Goal: Communication & Community: Share content

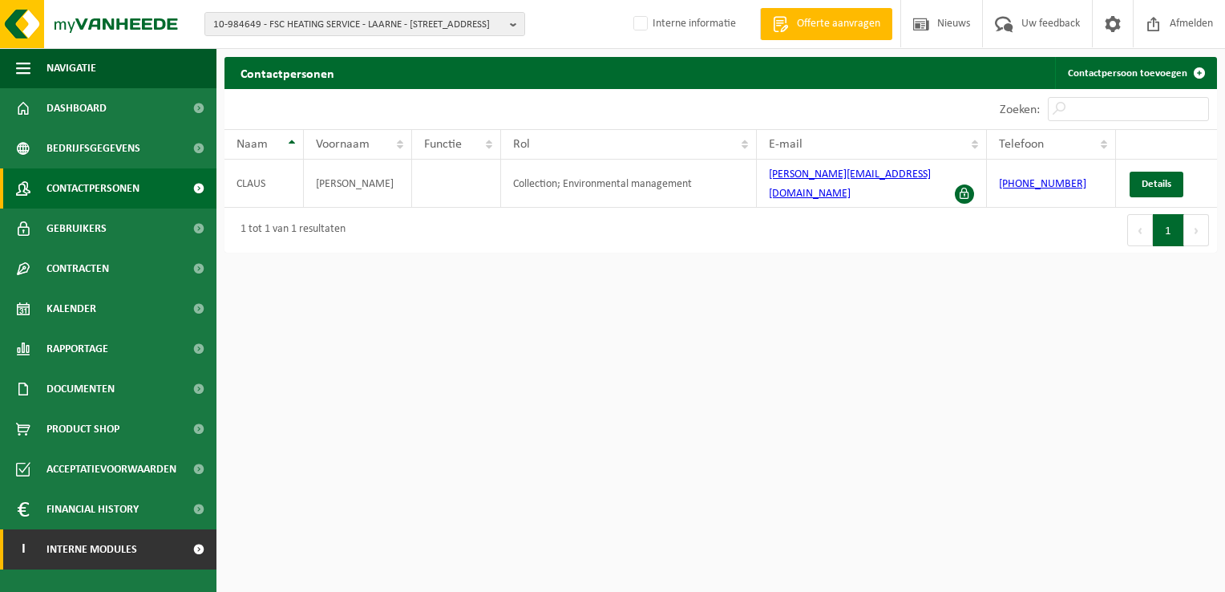
click at [112, 560] on span "Interne modules" at bounding box center [92, 549] width 91 height 40
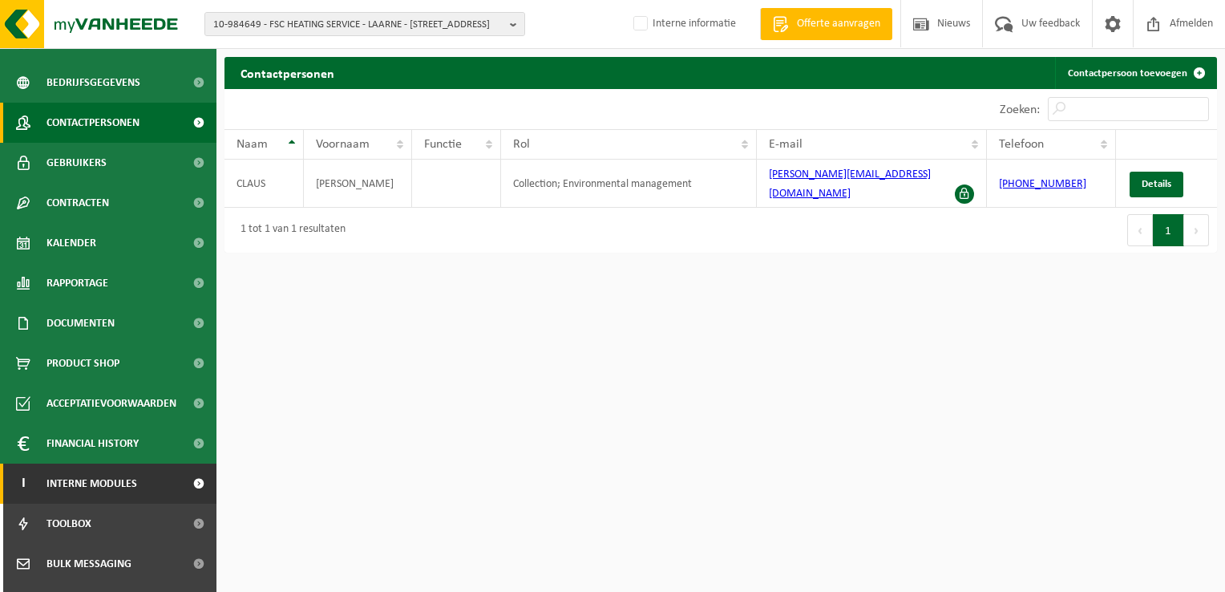
scroll to position [138, 0]
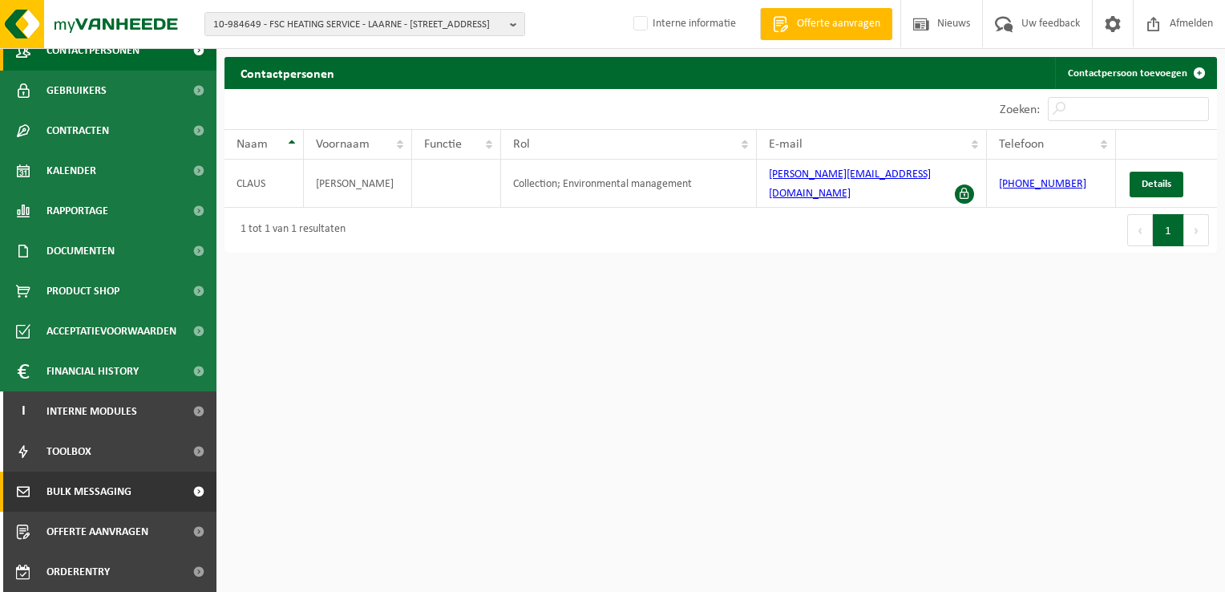
click at [134, 499] on link "Bulk Messaging" at bounding box center [108, 491] width 216 height 40
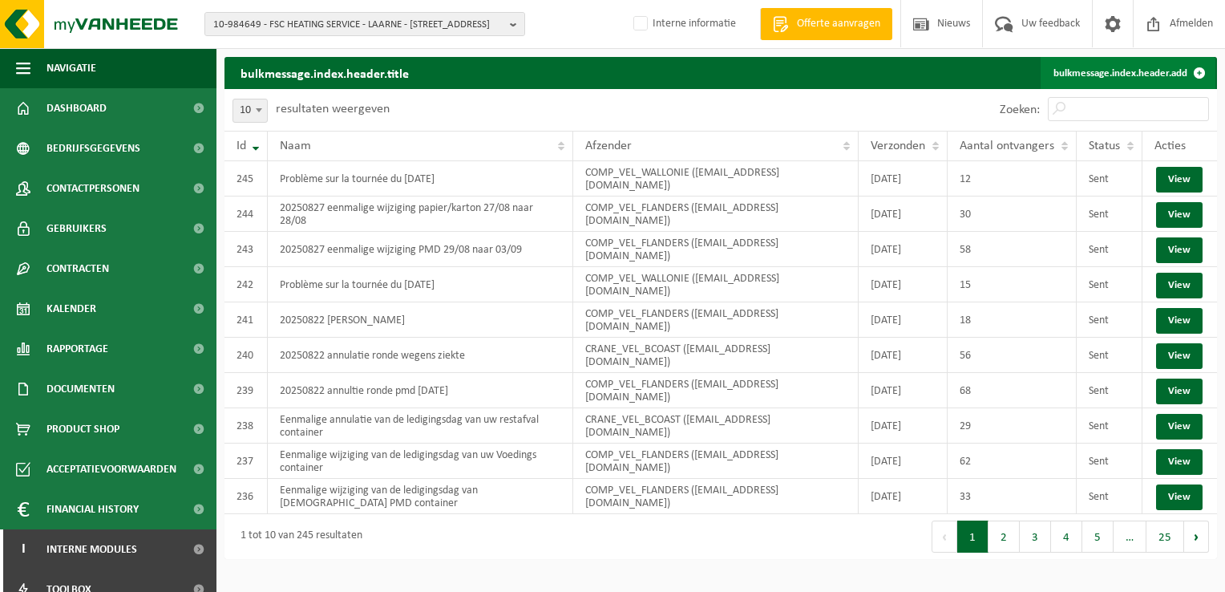
click at [1099, 69] on link "bulkmessage.index.header.add" at bounding box center [1128, 73] width 175 height 32
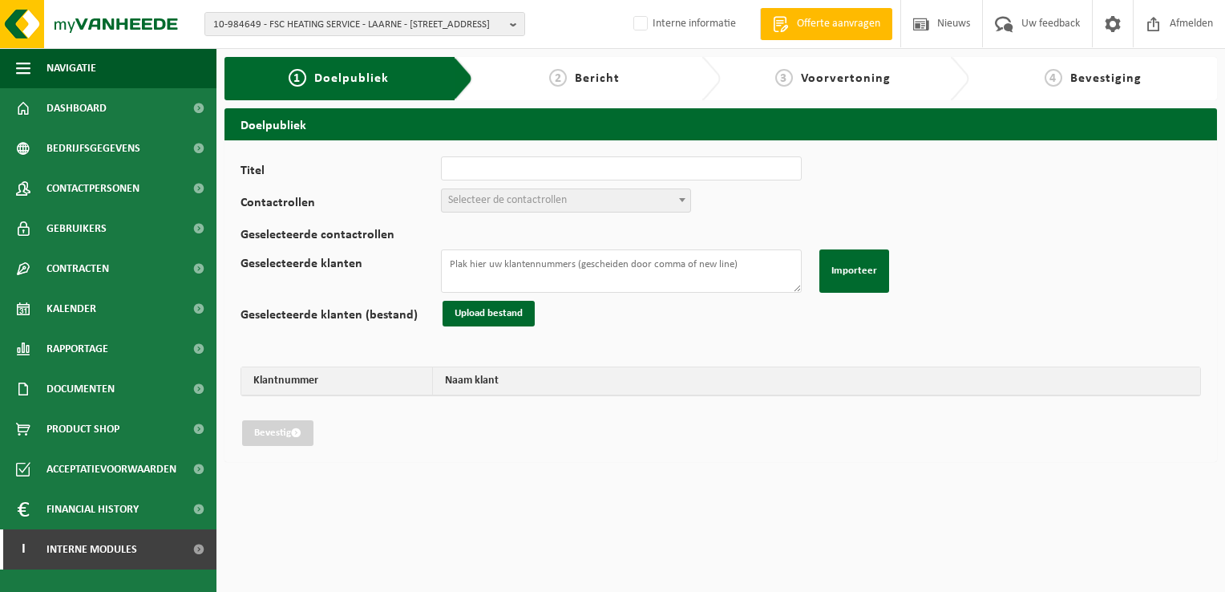
click at [577, 156] on div "Titel Contactrollen Verantwoordelijke ophalingen (01_COL) Zaakvoerder (01_DIR) …" at bounding box center [721, 301] width 993 height 322
click at [576, 162] on input "Titel" at bounding box center [621, 168] width 361 height 24
type input "20250828 wijziging pmd 29/08/2025"
click at [560, 189] on span "Selecteer de contactrollen" at bounding box center [566, 200] width 249 height 22
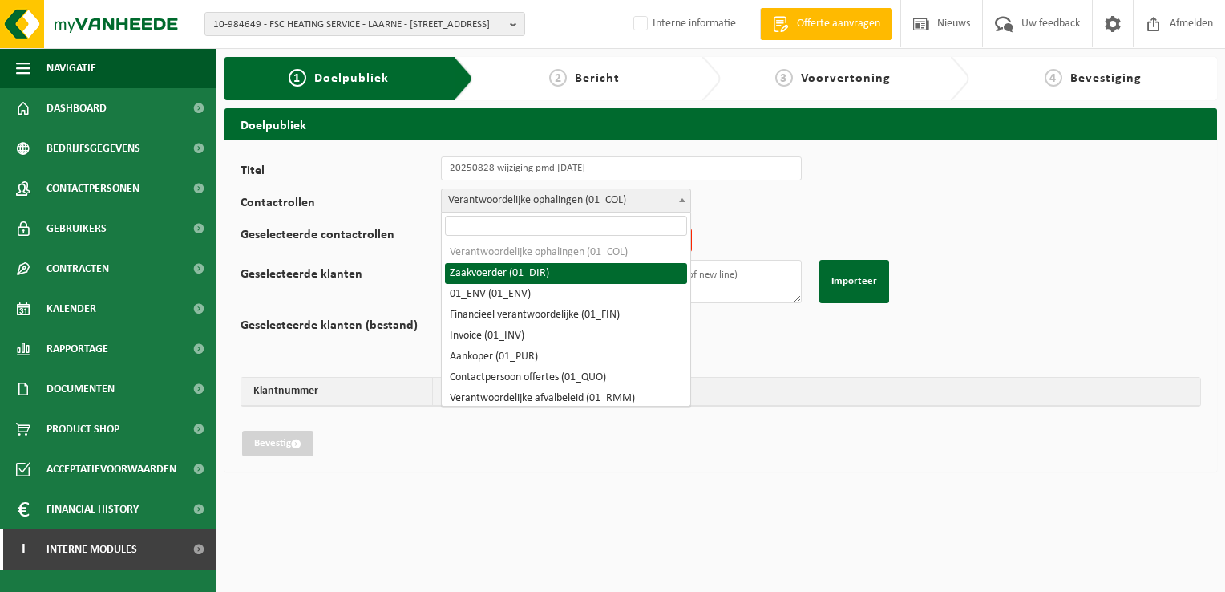
click at [562, 203] on span "Verantwoordelijke ophalingen (01_COL)" at bounding box center [566, 200] width 249 height 22
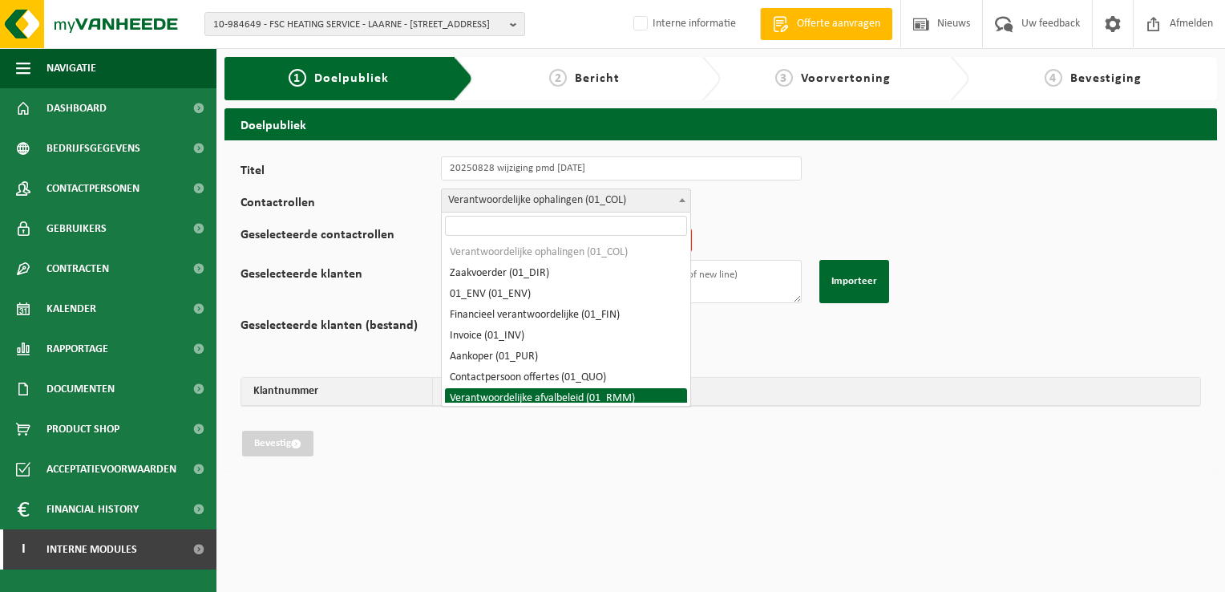
select select "01_RMM"
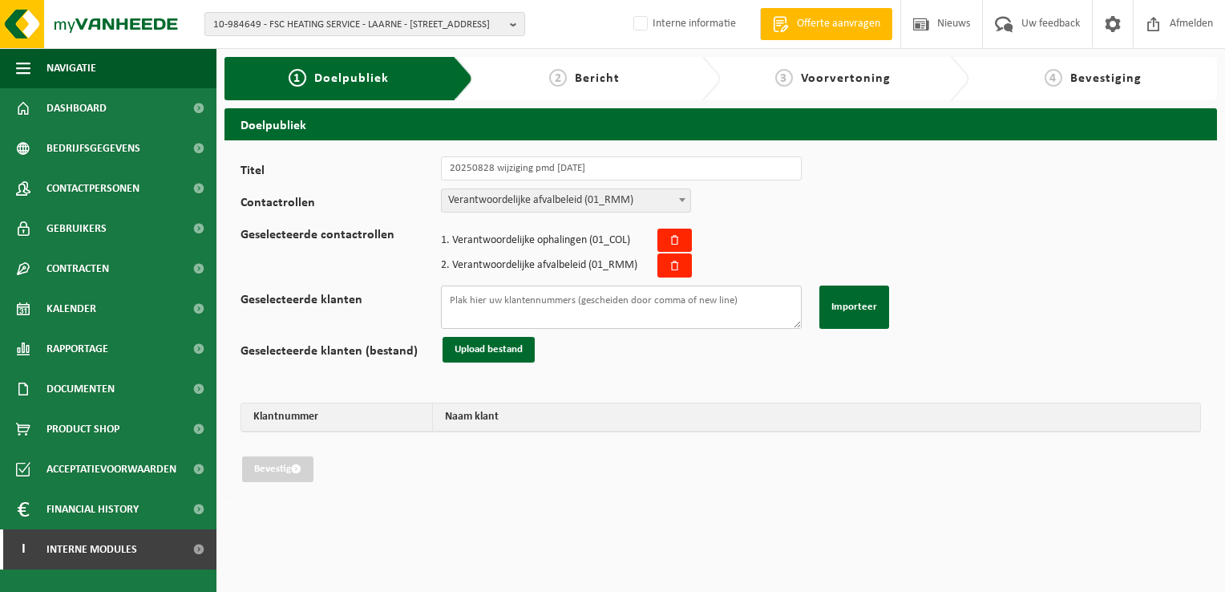
click at [518, 297] on textarea "Geselecteerde klanten" at bounding box center [621, 306] width 361 height 43
drag, startPoint x: 577, startPoint y: 310, endPoint x: 623, endPoint y: 272, distance: 59.9
click at [577, 310] on textarea "Geselecteerde klanten" at bounding box center [621, 306] width 361 height 43
paste textarea "02-009106 01-902078 01-000590 02-014452 01-080452 10-746834 01-000467 10-781812…"
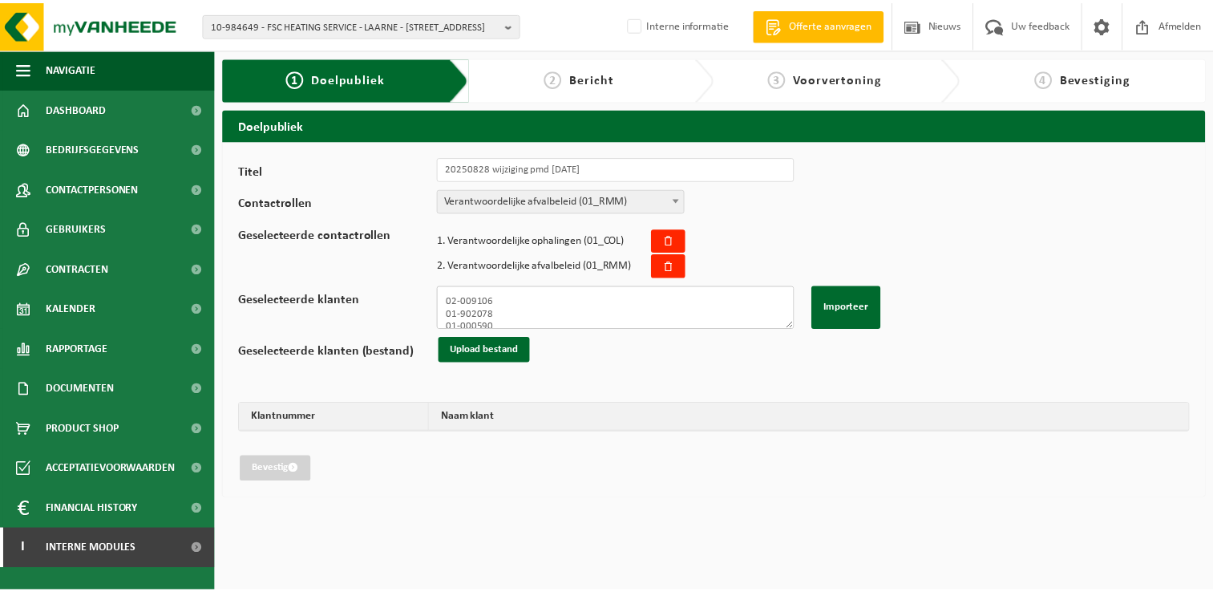
scroll to position [443, 0]
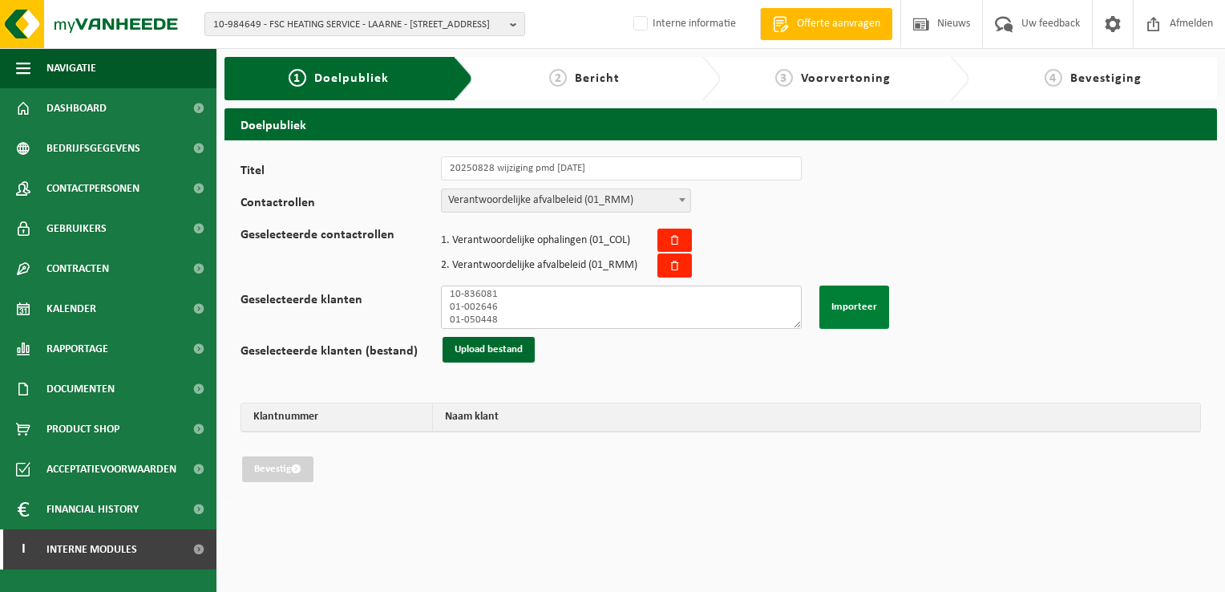
type textarea "02-009106 01-902078 01-000590 02-014452 01-080452 10-746834 01-000467 10-781812…"
click at [835, 315] on button "Importeer" at bounding box center [854, 306] width 70 height 43
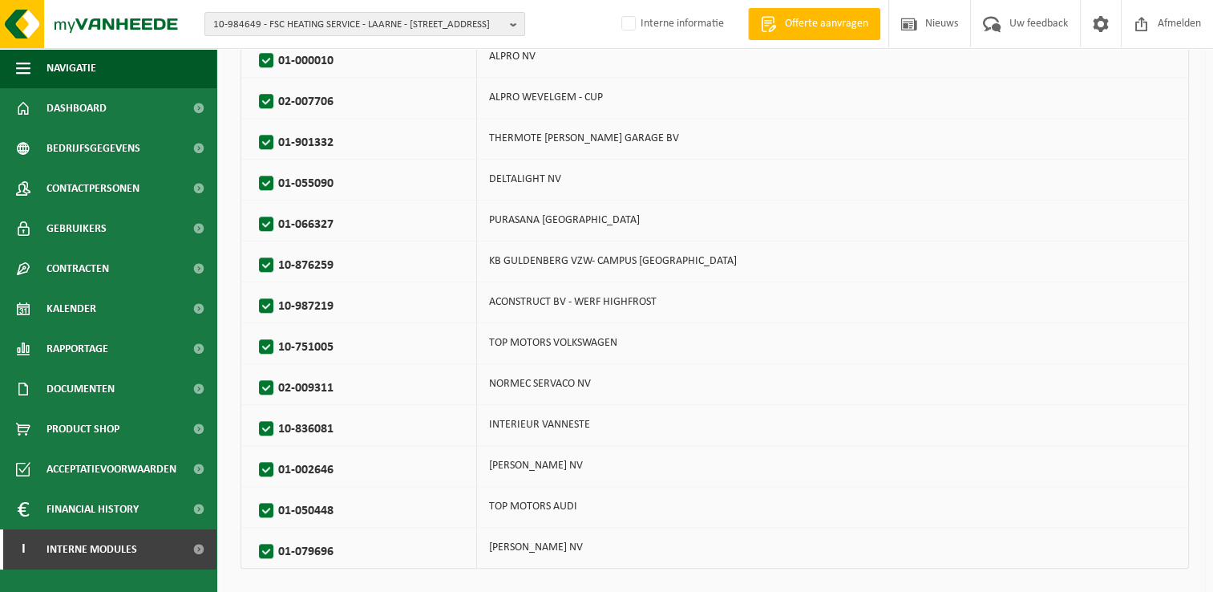
scroll to position [1458, 0]
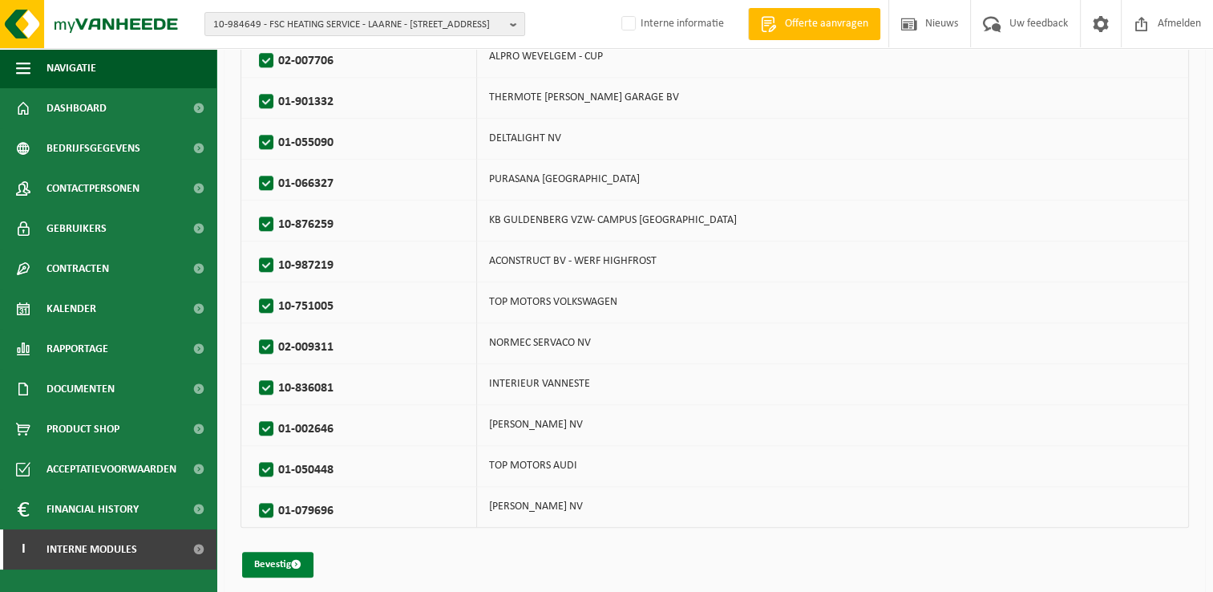
click at [265, 557] on button "Bevestig" at bounding box center [277, 565] width 71 height 26
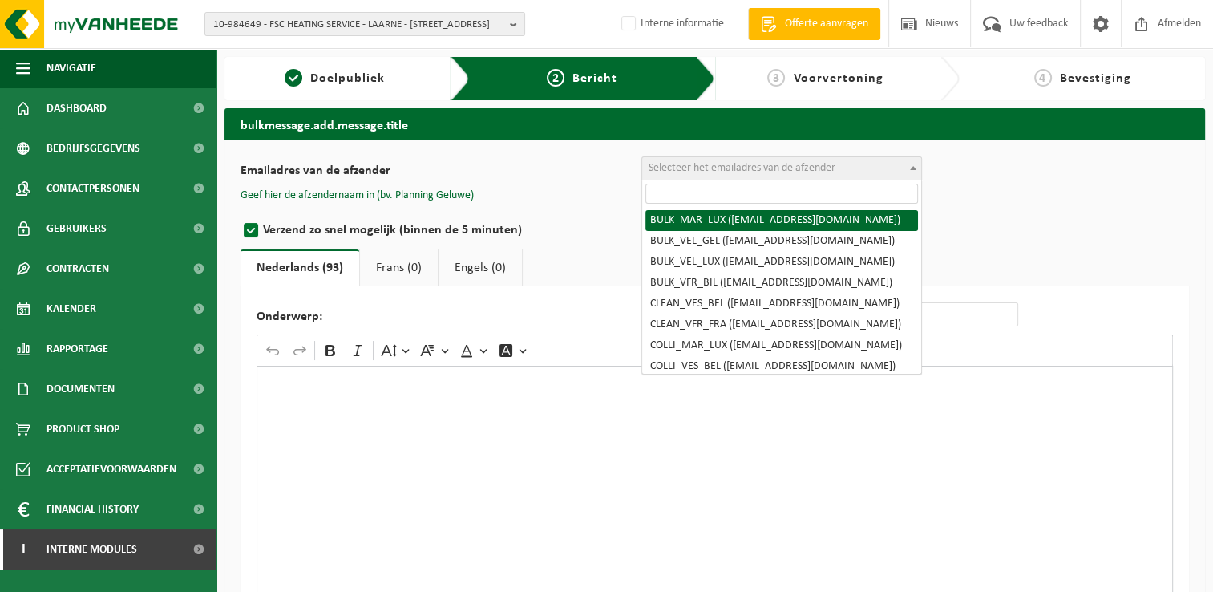
click at [698, 164] on span "Selecteer het emailadres van de afzender" at bounding box center [742, 168] width 187 height 12
click at [714, 195] on input "search" at bounding box center [781, 194] width 273 height 20
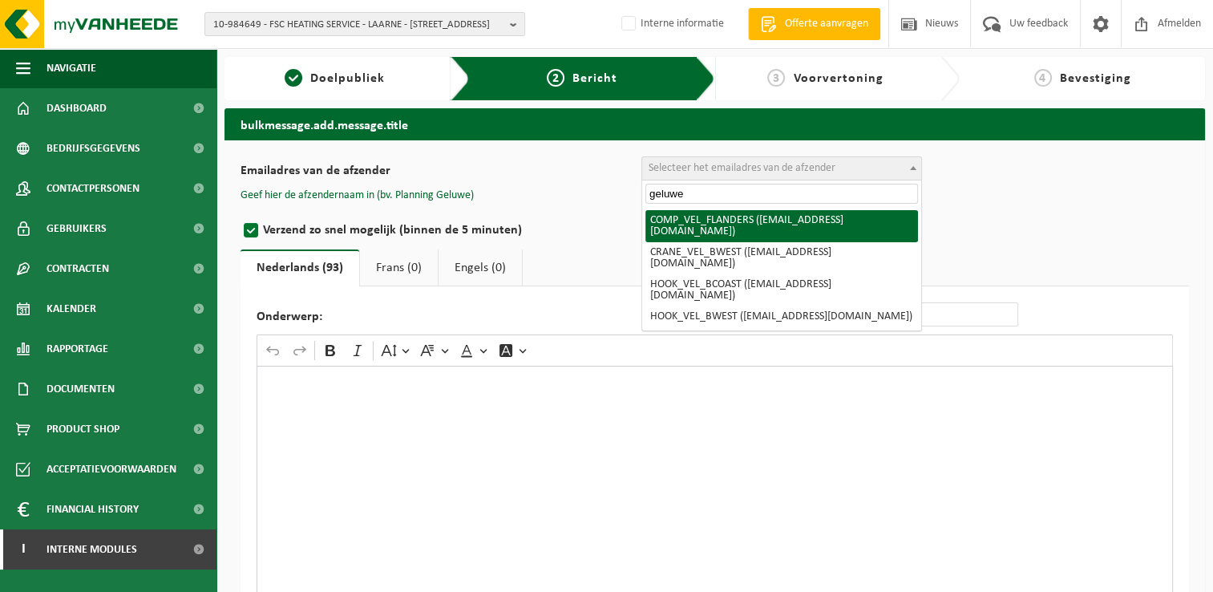
type input "geluwe"
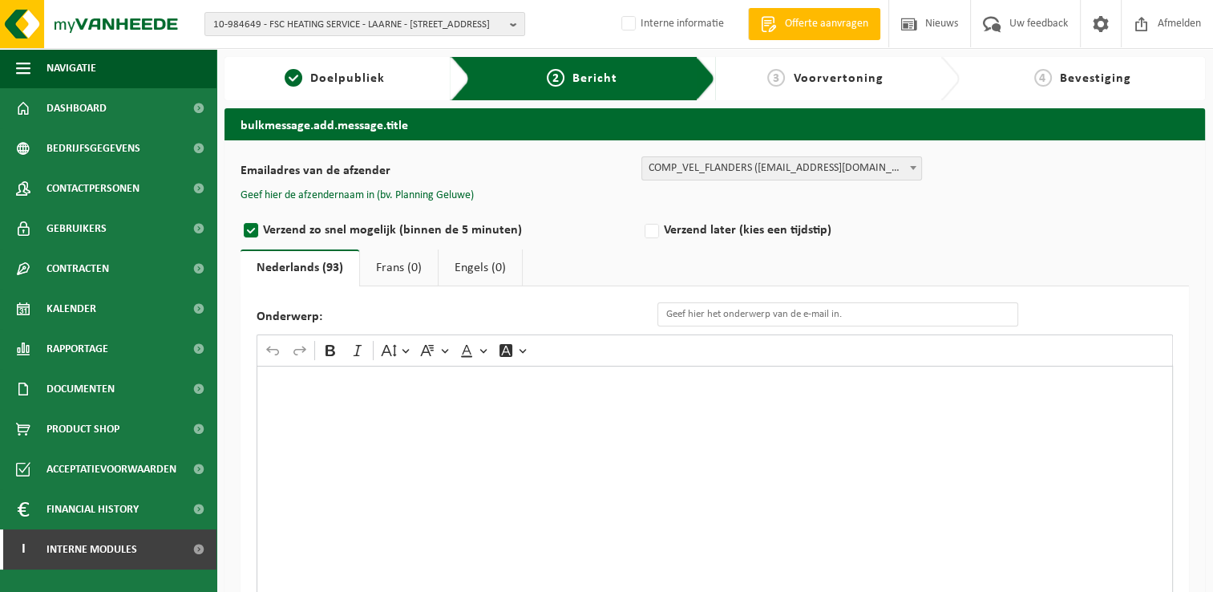
select select "COMP_VEL_FLANDERS"
click at [426, 194] on button "Geef hier de afzendernaam in (bv. Planning Geluwe)" at bounding box center [357, 195] width 233 height 14
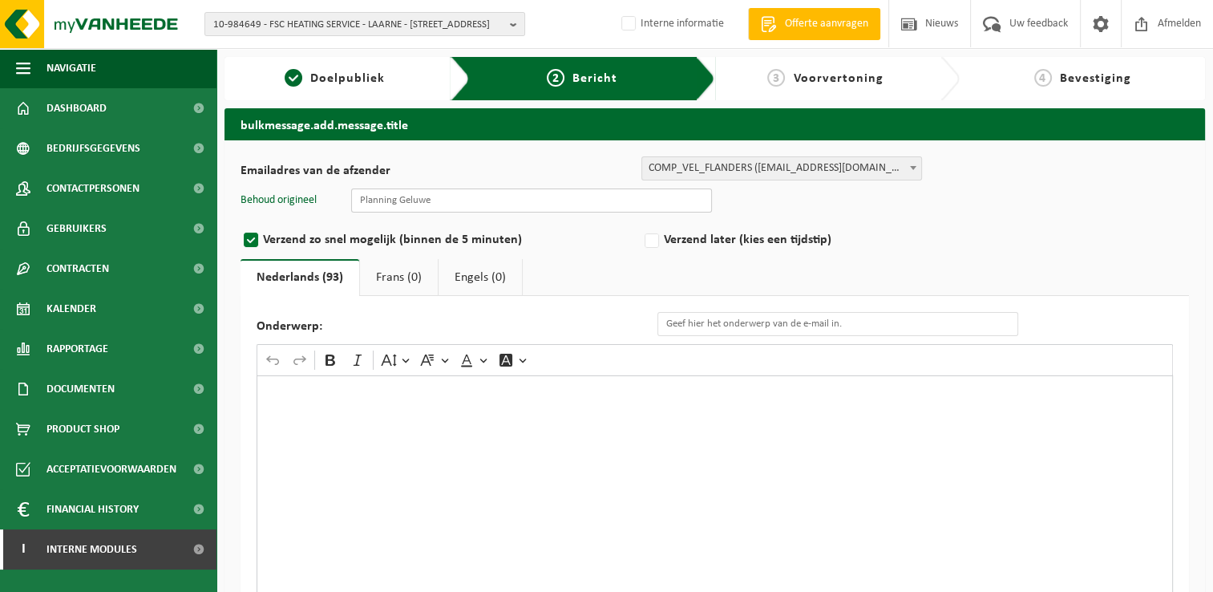
click at [494, 203] on input "text" at bounding box center [531, 200] width 361 height 24
type input "Planning Geluwe"
click at [746, 329] on input "Onderwerp:" at bounding box center [838, 324] width 361 height 24
click at [862, 324] on input "Onderwerp:" at bounding box center [838, 324] width 361 height 24
paste input "Vroegtijdige lediging container – verzoek tot eerder buitenzetten"
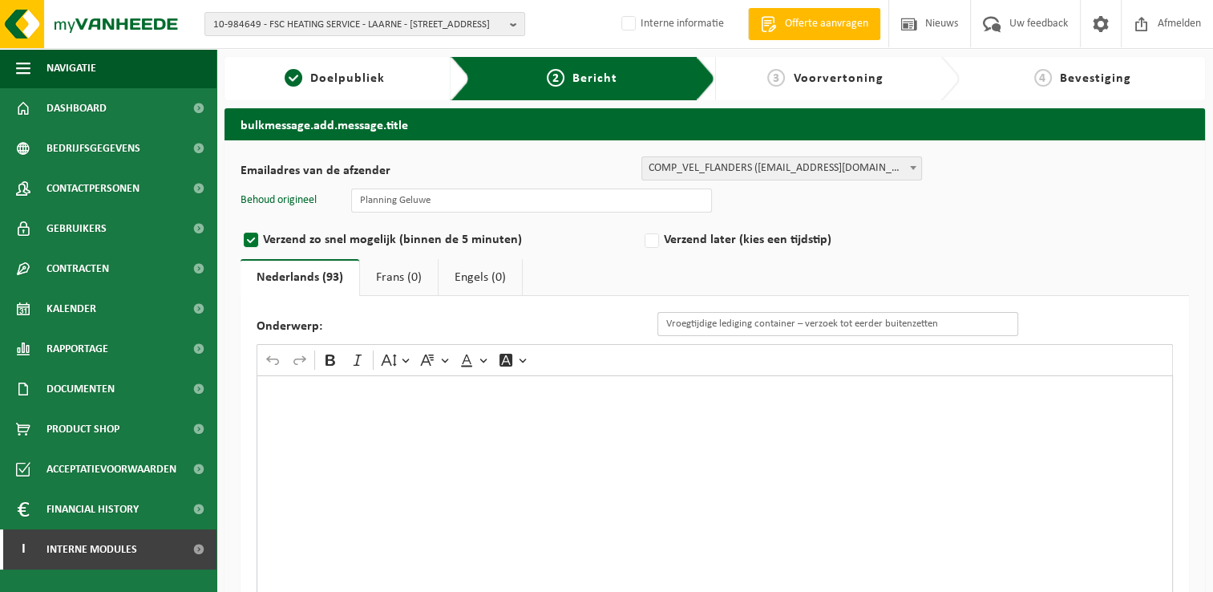
click at [795, 323] on input "Vroegtijdige lediging container – verzoek tot eerder buitenzetten" at bounding box center [838, 324] width 361 height 24
type input "Vroegtijdige lediging container PMD – verzoek tot eerder buitenzetten"
click at [411, 408] on div "Rich Text Editor. Editing area: main. Press Alt+0 for help." at bounding box center [715, 535] width 916 height 321
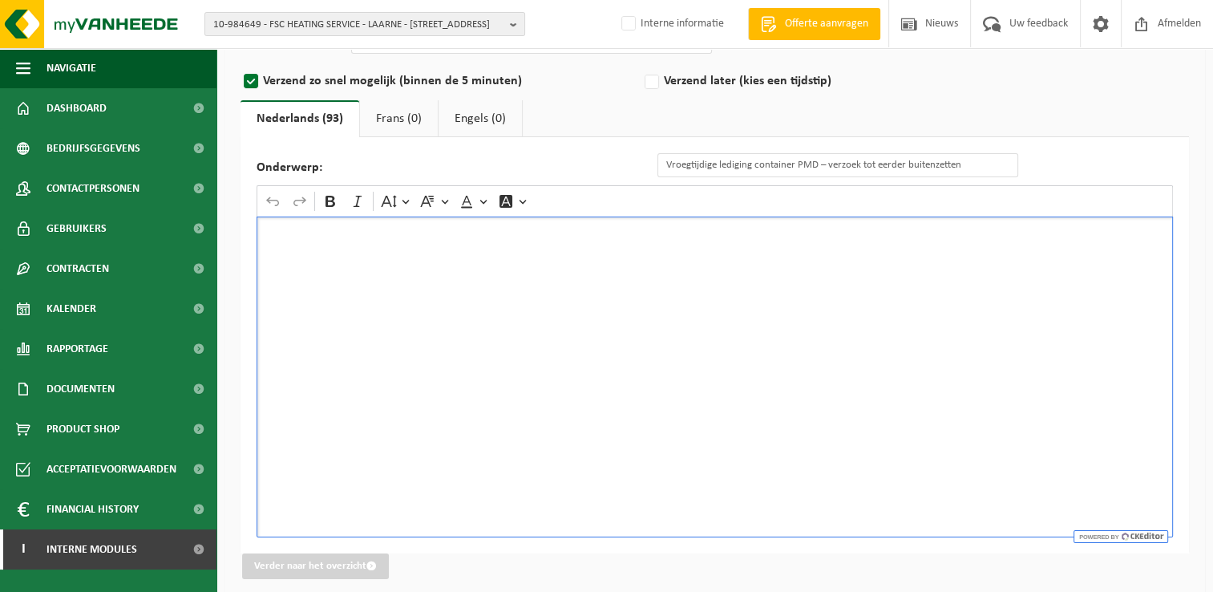
scroll to position [168, 0]
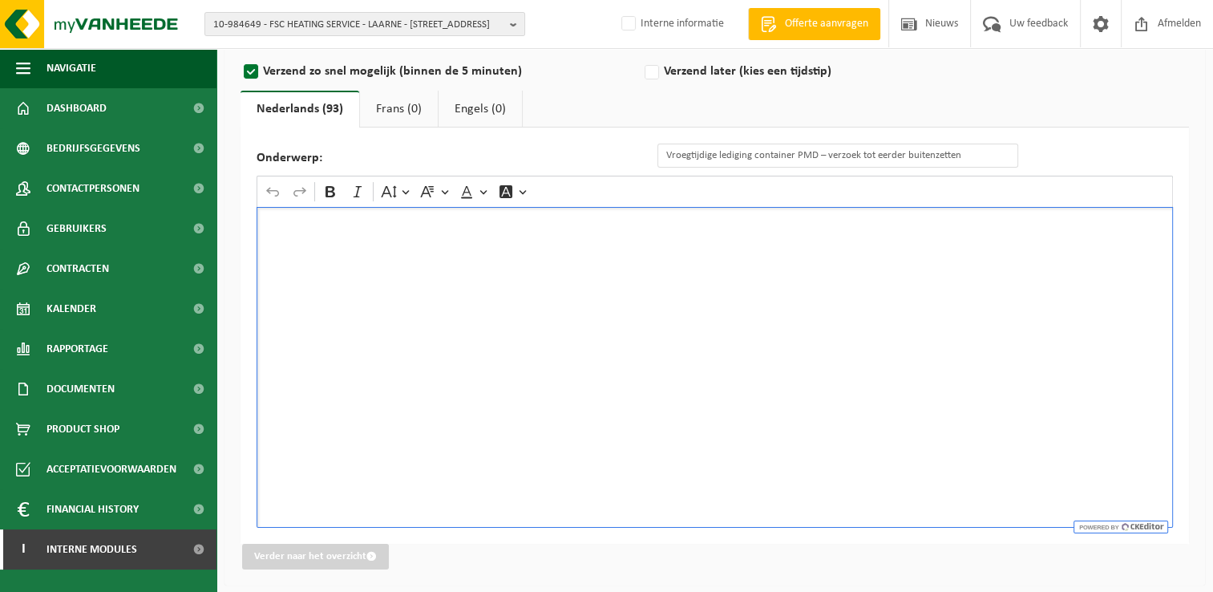
click at [564, 266] on div "Rich Text Editor. Editing area: main. Press Alt+0 for help." at bounding box center [715, 367] width 916 height 321
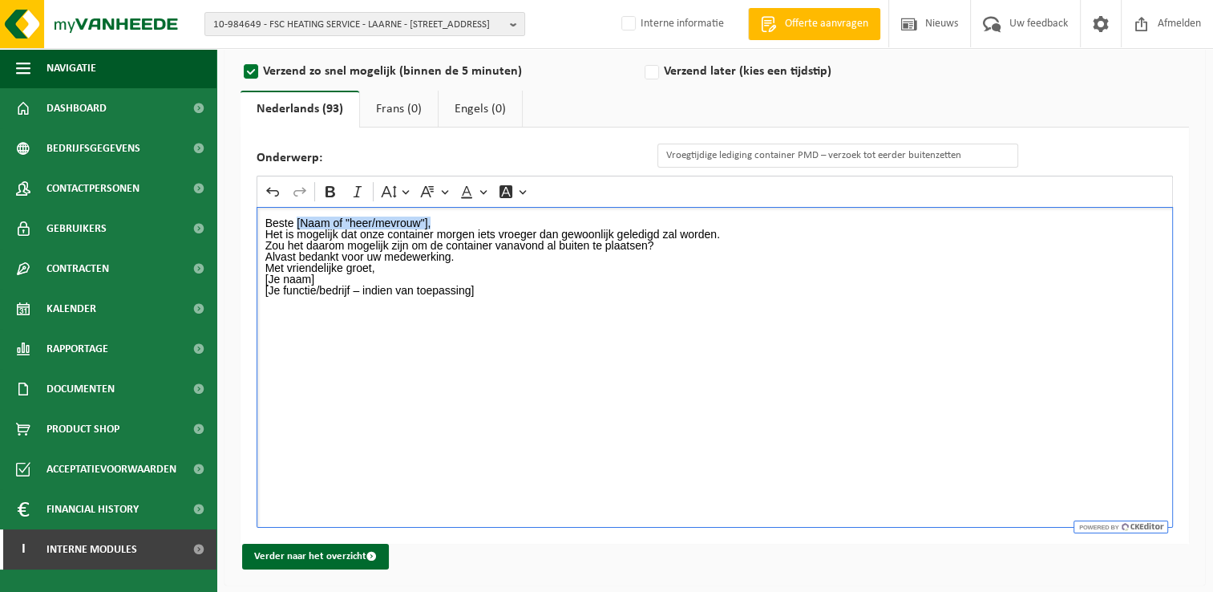
drag, startPoint x: 439, startPoint y: 223, endPoint x: 358, endPoint y: 216, distance: 81.3
click at [317, 217] on p "Beste [Naam of "heer/mevrouw"]," at bounding box center [715, 222] width 900 height 11
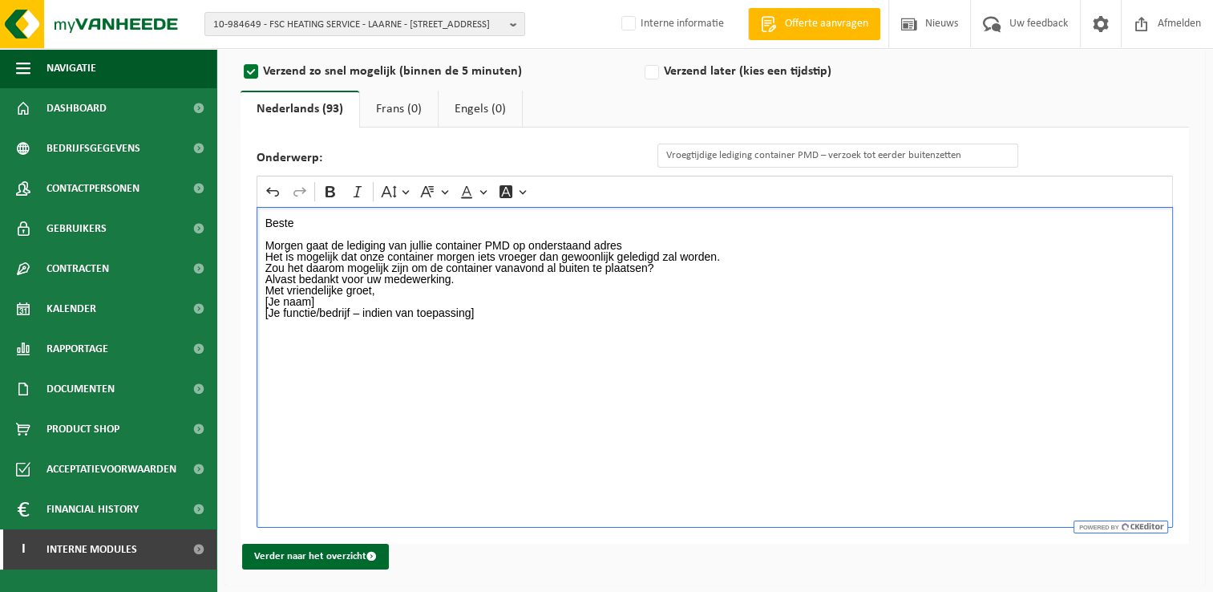
click at [324, 242] on p "Morgen gaat de lediging van jullie container PMD op onderstaand adres" at bounding box center [715, 245] width 900 height 11
click at [544, 242] on p "Morgen staat er eende lediging van jullie container PMD op onderstaand adres" at bounding box center [715, 245] width 900 height 11
click at [370, 257] on p "Het is mogelijk dat onze container morgen iets vroeger dan gewoonlijk geledigd …" at bounding box center [715, 262] width 900 height 22
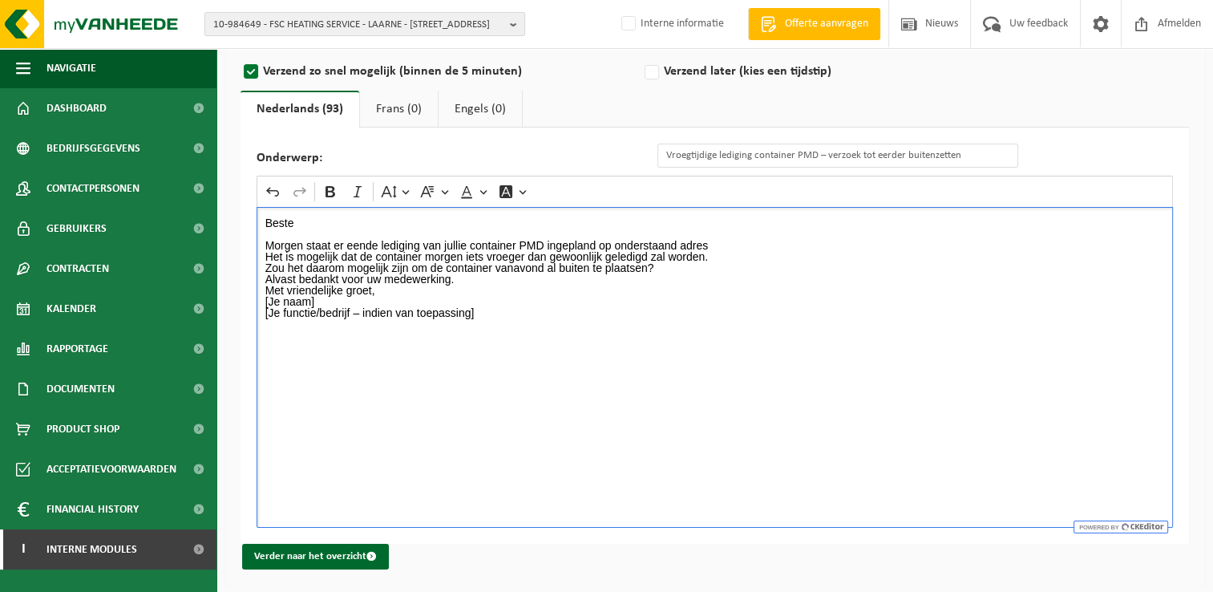
click at [447, 255] on p "Het is mogelijk dat de container morgen iets vroeger dan gewoonlijk geledigd za…" at bounding box center [715, 262] width 900 height 22
click at [755, 251] on p "Het is mogelijk dat de container iets vroeger dan gewoonlijk geledigd zal worde…" at bounding box center [715, 262] width 900 height 22
click at [726, 248] on p "Morgen staat er eende lediging van jullie container PMD ingepland op onderstaan…" at bounding box center [715, 245] width 900 height 11
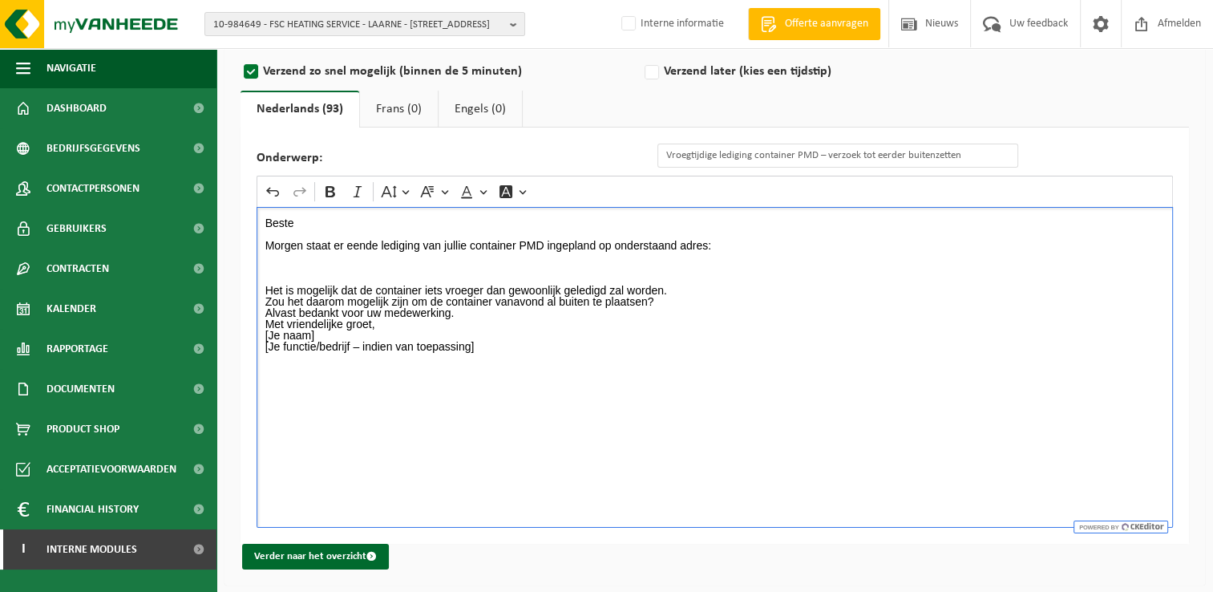
click at [363, 262] on p "Rich Text Editor. Editing area: main. Press Alt+0 for help." at bounding box center [715, 267] width 900 height 11
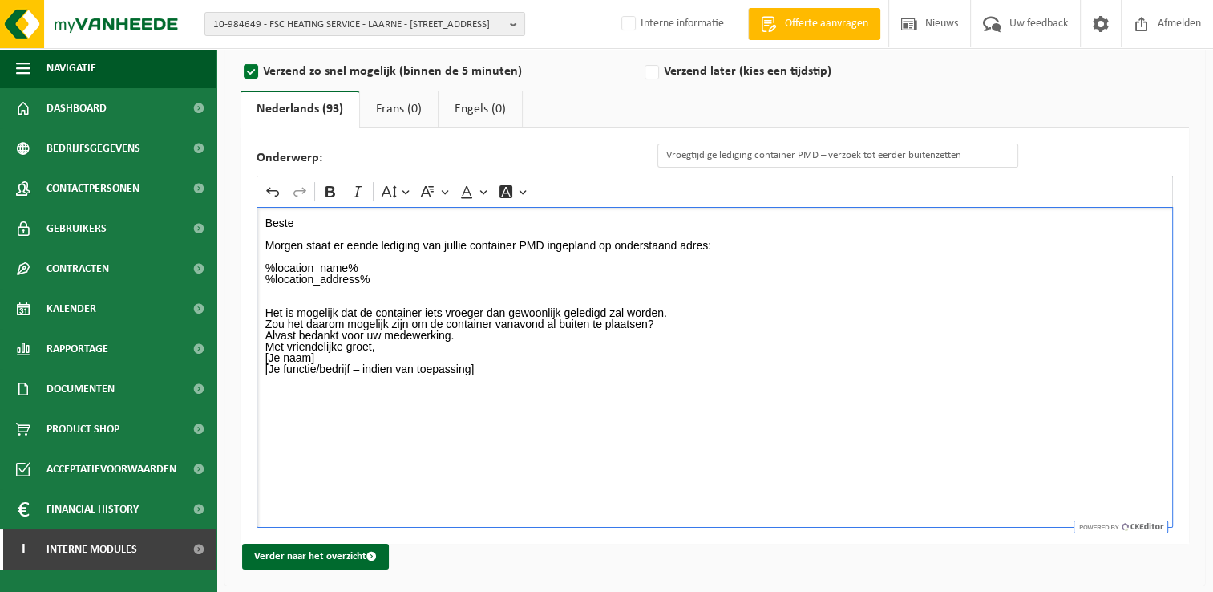
drag, startPoint x: 305, startPoint y: 243, endPoint x: 357, endPoint y: 257, distance: 53.1
click at [307, 243] on p "Morgen staat er eende lediging van jullie container PMD ingepland op onderstaan…" at bounding box center [715, 245] width 900 height 11
drag, startPoint x: 306, startPoint y: 242, endPoint x: 372, endPoint y: 243, distance: 65.8
click at [372, 243] on p "Morgen, 29/08/20205, staat er eende lediging van jullie container PMD ingepland…" at bounding box center [715, 245] width 900 height 11
click at [302, 243] on p "Morgen, 29/08/20205 , staat er eende lediging van jullie container PMD ingeplan…" at bounding box center [715, 245] width 900 height 11
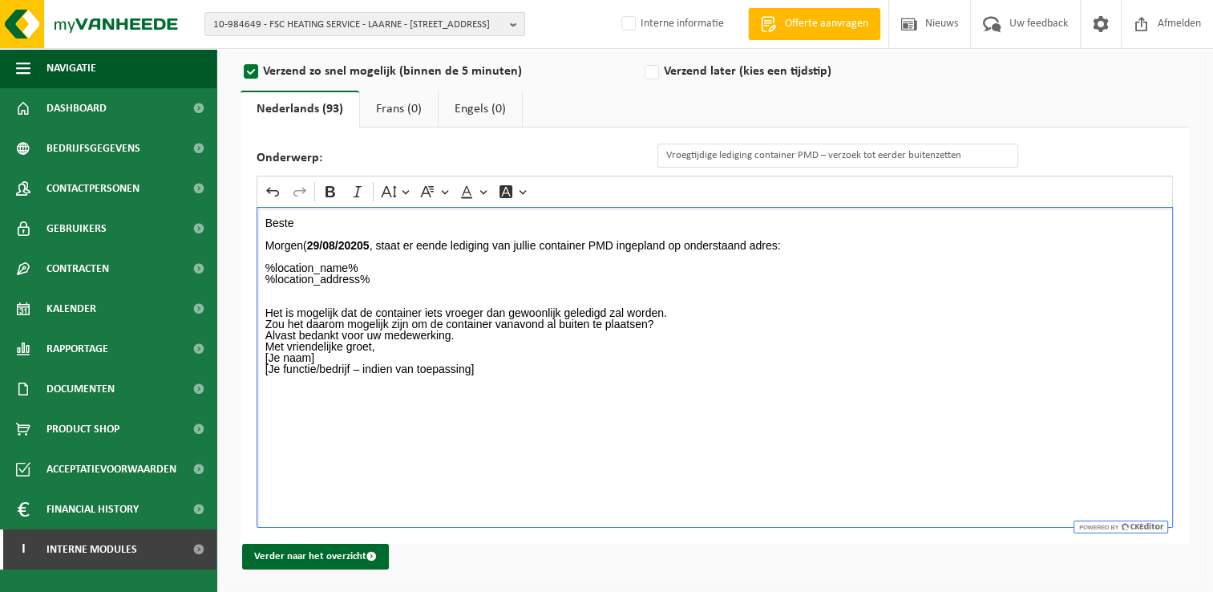
click at [378, 245] on p "Morgen( 29/08/20205 , staat er eende lediging van jullie container PMD ingeplan…" at bounding box center [715, 245] width 900 height 11
click at [311, 245] on strong "29/08/20205)" at bounding box center [340, 245] width 67 height 13
drag, startPoint x: 347, startPoint y: 242, endPoint x: 309, endPoint y: 241, distance: 38.5
click at [309, 241] on p "Morgen(vrijdag 29/08/20205) staat er eende lediging van jullie container PMD in…" at bounding box center [715, 245] width 900 height 11
click at [412, 244] on strong "vrijdag 29/08/20205)" at bounding box center [360, 245] width 106 height 13
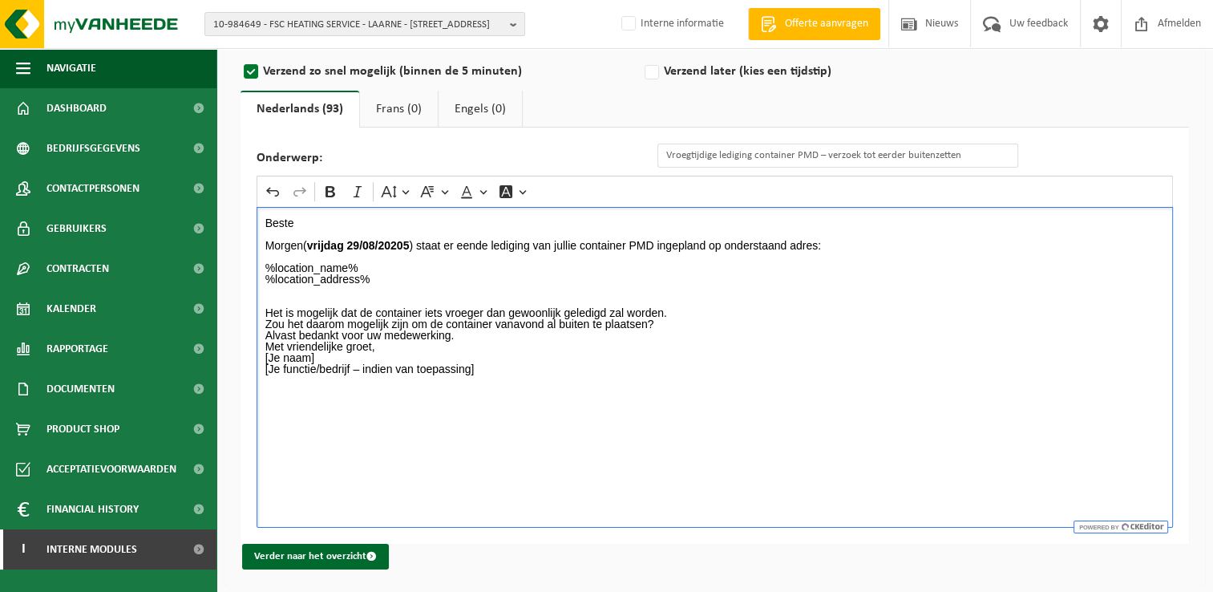
click at [447, 261] on p "Rich Text Editor. Editing area: main. Press Alt+0 for help." at bounding box center [715, 256] width 900 height 11
click at [680, 330] on p "Alvast bedankt voor uw medewerking." at bounding box center [715, 335] width 900 height 11
click at [679, 326] on p "Het is mogelijk dat de container iets vroeger dan gewoonlijk geledigd zal worde…" at bounding box center [715, 318] width 900 height 22
click at [499, 342] on p "Alvast bedankt voor uw medewerking." at bounding box center [715, 346] width 900 height 11
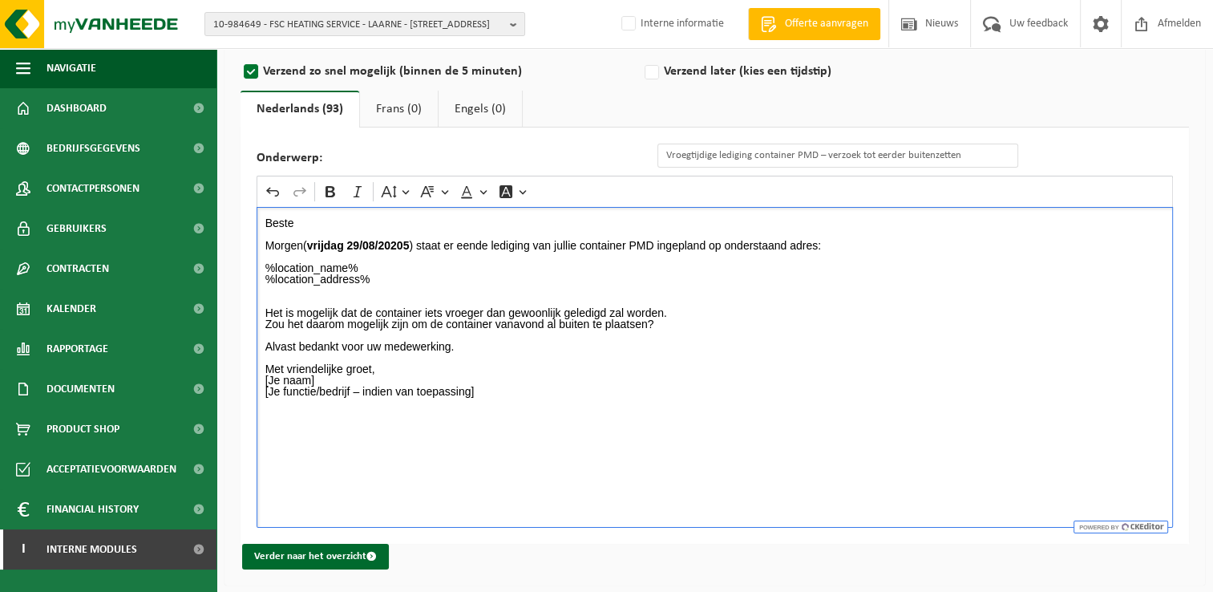
drag, startPoint x: 419, startPoint y: 484, endPoint x: 370, endPoint y: 464, distance: 53.3
click at [417, 484] on div "Beste Morgen( vrijdag 29/08/20205 ) staat er eende lediging van jullie containe…" at bounding box center [715, 367] width 916 height 321
drag, startPoint x: 265, startPoint y: 369, endPoint x: 516, endPoint y: 416, distance: 255.4
click at [516, 416] on div "Beste Morgen( vrijdag 29/08/20205 ) staat er eende lediging van jullie containe…" at bounding box center [715, 367] width 916 height 321
drag, startPoint x: 337, startPoint y: 386, endPoint x: 310, endPoint y: 386, distance: 26.5
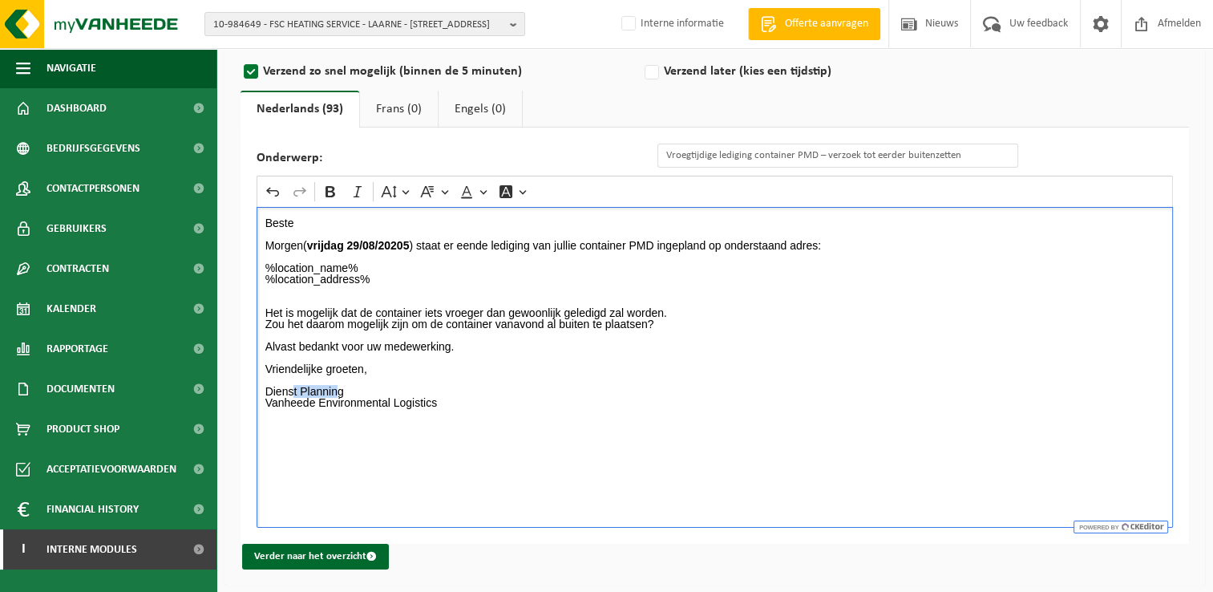
click at [294, 386] on p "Vriendelijke groeten, Dienst Planning Vanheede Environmental Logistics ⁠⁠⁠⁠⁠⁠⁠" at bounding box center [715, 391] width 900 height 56
drag, startPoint x: 343, startPoint y: 392, endPoint x: 251, endPoint y: 384, distance: 92.6
click at [251, 384] on div "Onderwerp: Vroegtijdige lediging container PMD – verzoek tot eerder buitenzette…" at bounding box center [715, 335] width 949 height 416
click at [477, 424] on div "Beste Morgen( vrijdag 29/08/20205 ) staat er eende lediging van jullie containe…" at bounding box center [715, 367] width 916 height 321
click at [301, 249] on p "Morgen( vrijdag 29/08/20205 ) staat er eende lediging van jullie container PMD …" at bounding box center [715, 245] width 900 height 11
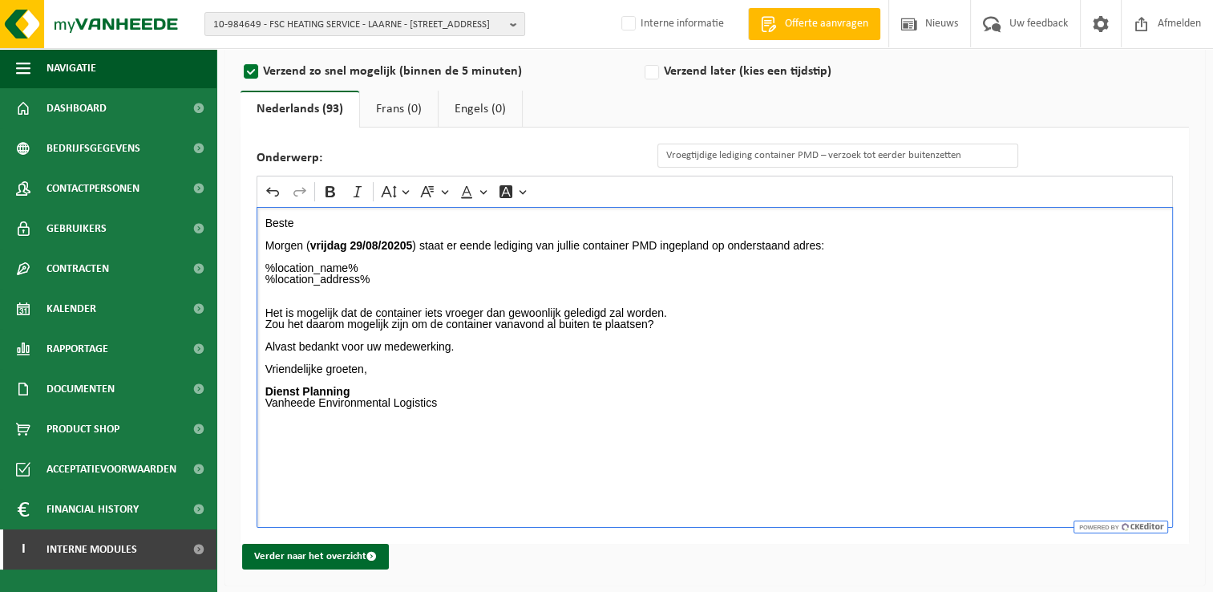
click at [502, 303] on p "Rich Text Editor. Editing area: main. Press Alt+0 for help." at bounding box center [715, 301] width 900 height 11
click at [475, 245] on p "Morgen ( vrijdag 29/08/20205 ) staat er eende lediging van jullie container PMD…" at bounding box center [715, 245] width 900 height 11
drag, startPoint x: 618, startPoint y: 240, endPoint x: 643, endPoint y: 239, distance: 24.9
click at [643, 240] on p "Morgen ( vrijdag 29/08/20205 ) staat er een lediging van jullie container PMD i…" at bounding box center [715, 245] width 900 height 11
click at [629, 277] on p "%location_name% %location_address%" at bounding box center [715, 279] width 900 height 34
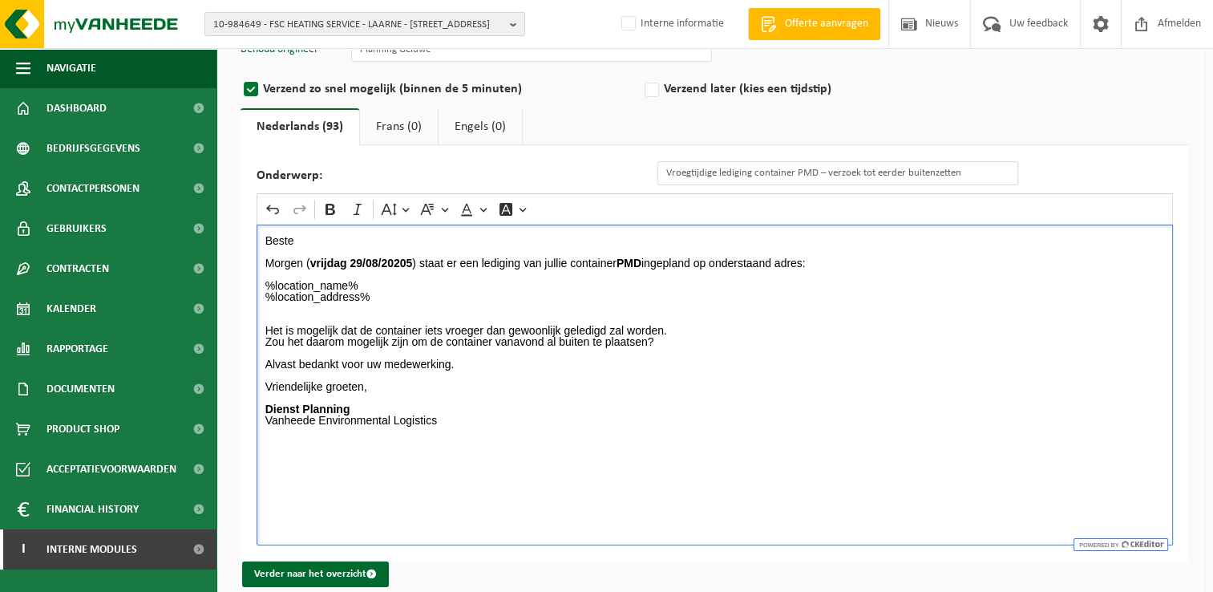
scroll to position [160, 0]
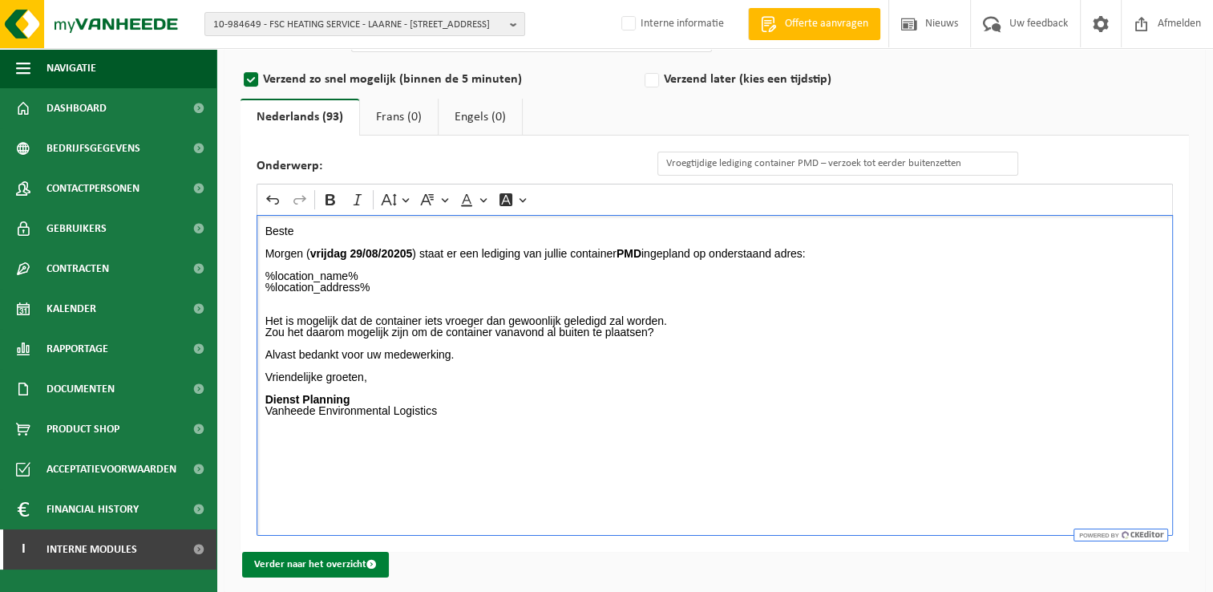
click at [353, 552] on button "Verder naar het overzicht" at bounding box center [315, 565] width 147 height 26
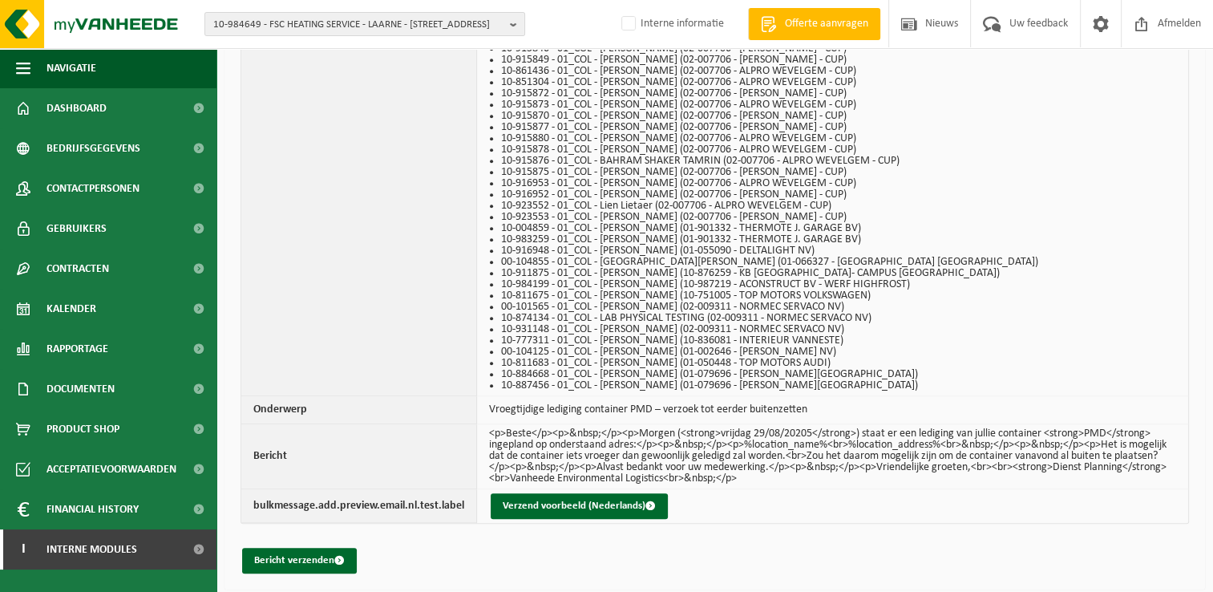
scroll to position [1430, 0]
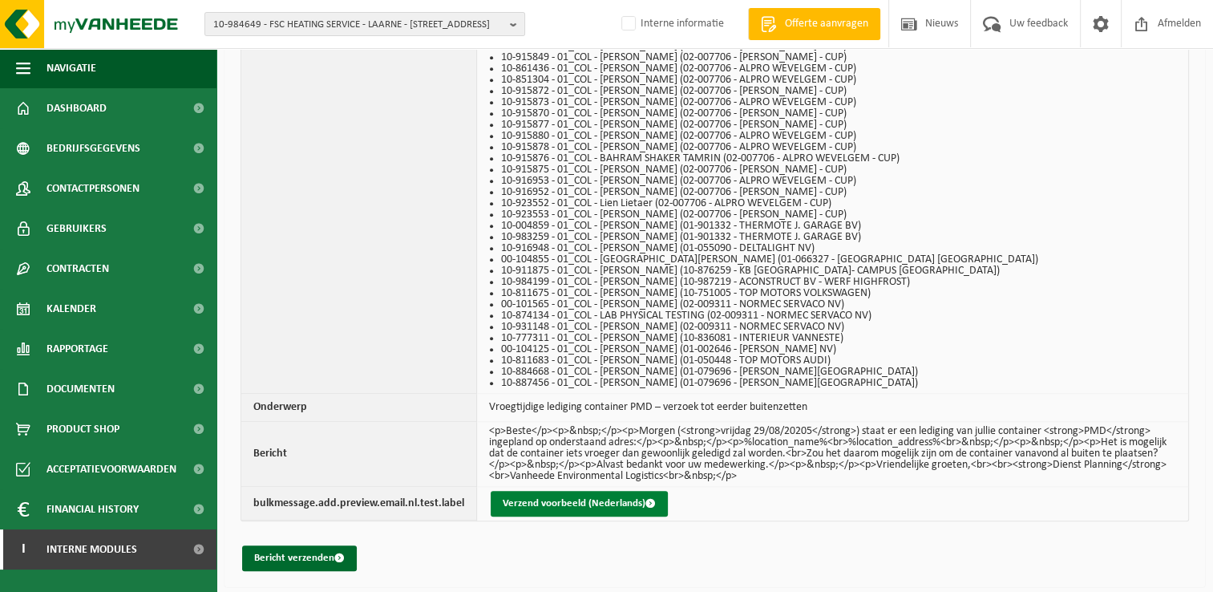
click at [577, 502] on button "Verzend voorbeeld (Nederlands)" at bounding box center [579, 504] width 177 height 26
click at [316, 558] on button "Bericht verzenden" at bounding box center [299, 558] width 115 height 26
